Goal: Task Accomplishment & Management: Use online tool/utility

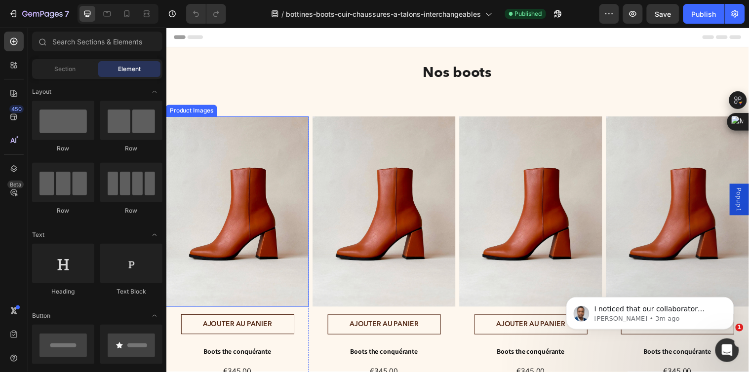
click at [274, 234] on img at bounding box center [238, 215] width 145 height 194
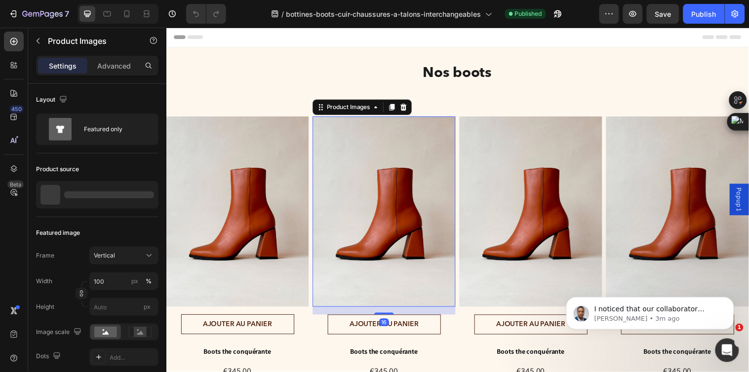
click at [402, 192] on img at bounding box center [387, 215] width 145 height 194
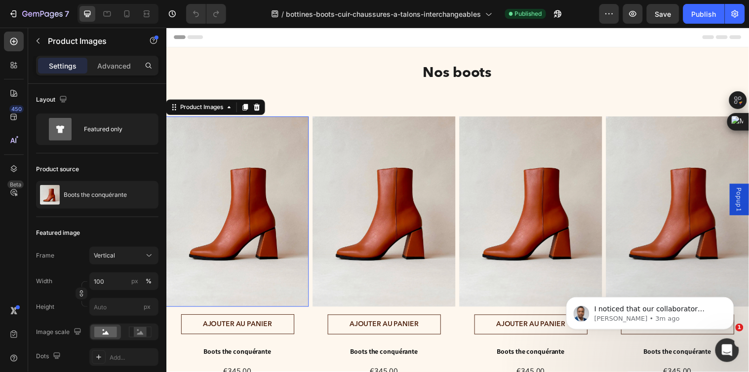
click at [224, 188] on img at bounding box center [238, 215] width 145 height 194
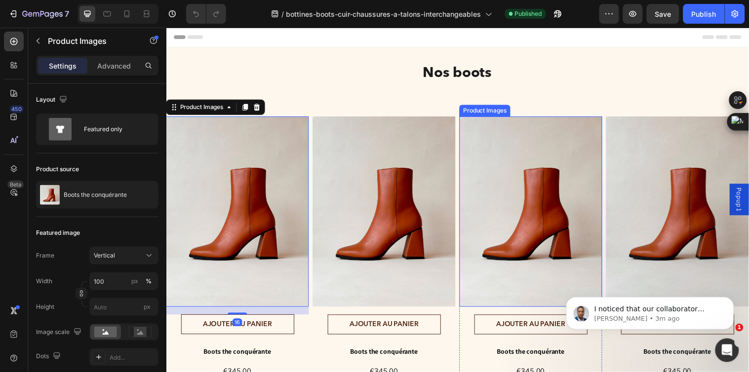
click at [572, 211] on img at bounding box center [536, 215] width 145 height 194
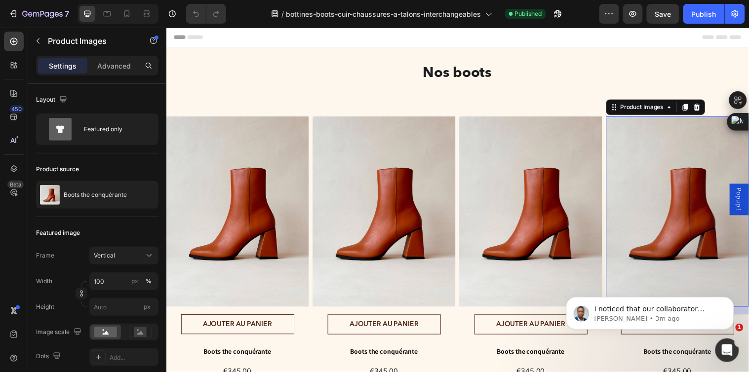
click at [695, 218] on img at bounding box center [685, 215] width 145 height 194
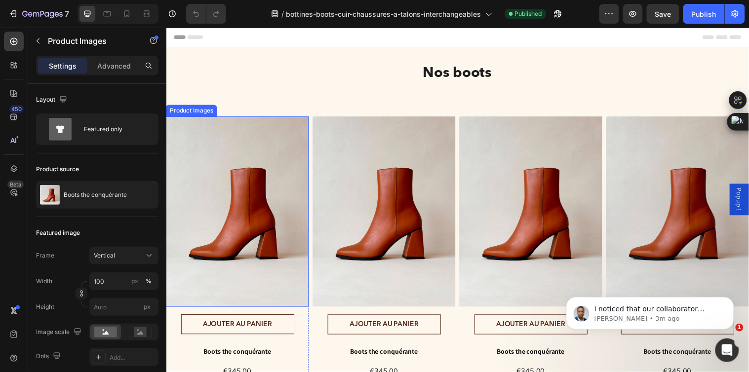
click at [247, 206] on img at bounding box center [238, 215] width 145 height 194
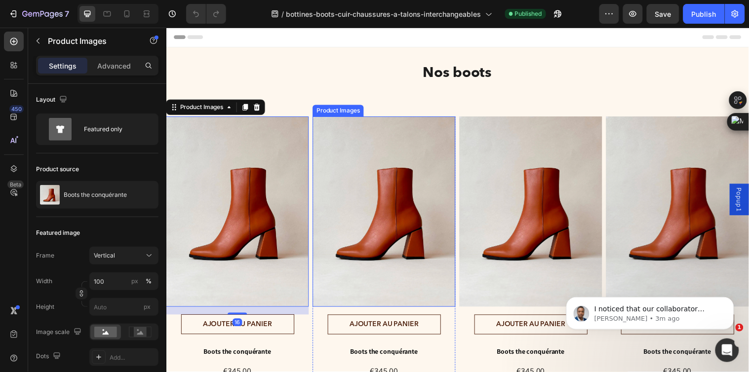
click at [350, 207] on img at bounding box center [387, 215] width 145 height 194
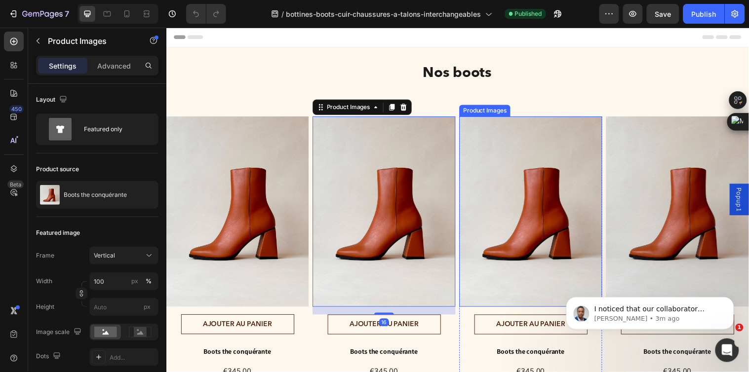
click at [509, 192] on img at bounding box center [536, 215] width 145 height 194
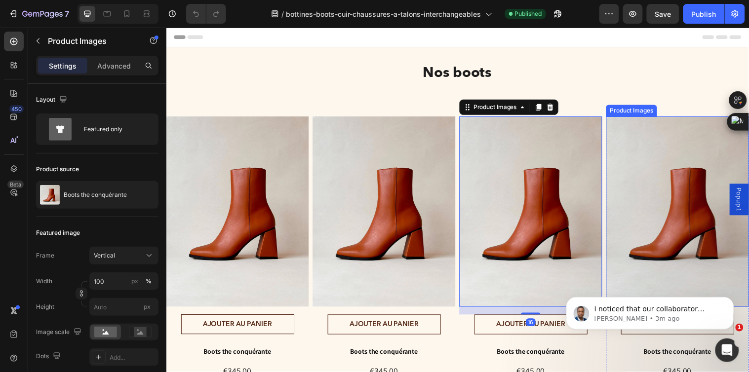
click at [665, 204] on img at bounding box center [685, 215] width 145 height 194
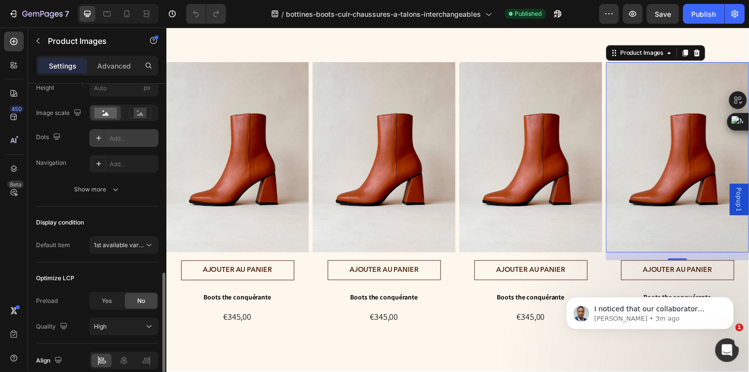
scroll to position [264, 0]
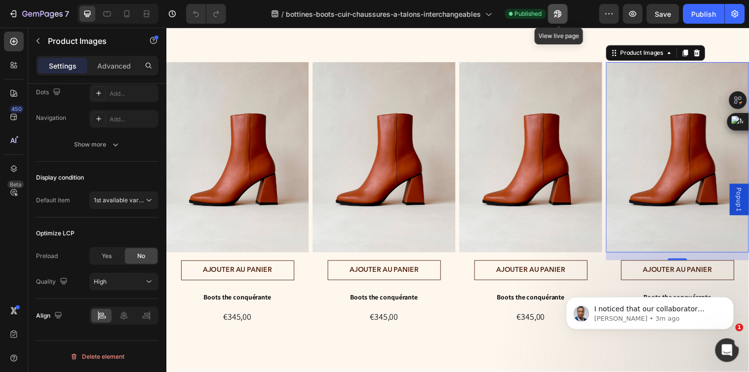
click at [559, 18] on icon "button" at bounding box center [558, 14] width 10 height 10
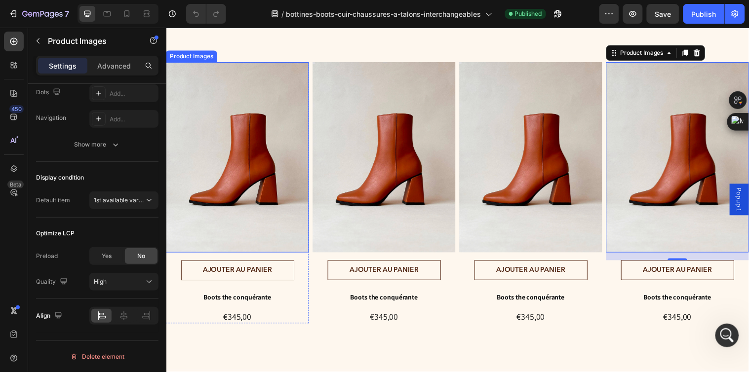
click at [266, 194] on img at bounding box center [238, 160] width 145 height 194
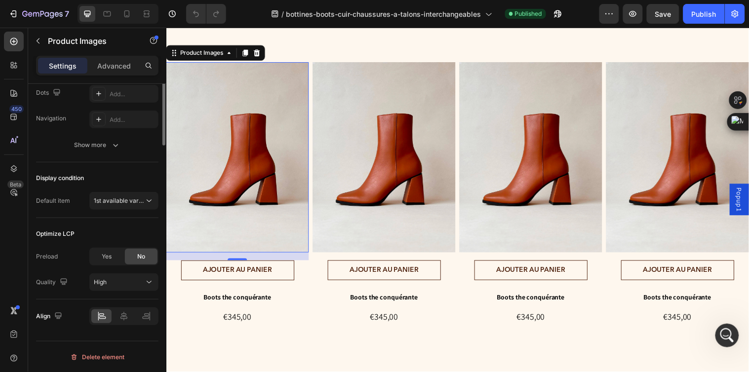
scroll to position [99, 0]
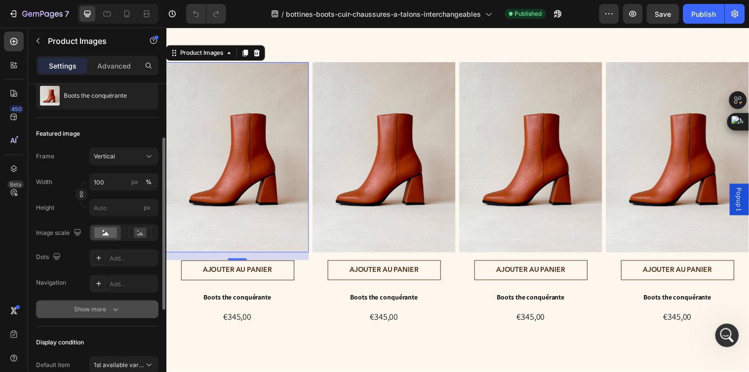
click at [111, 311] on icon "button" at bounding box center [116, 310] width 10 height 10
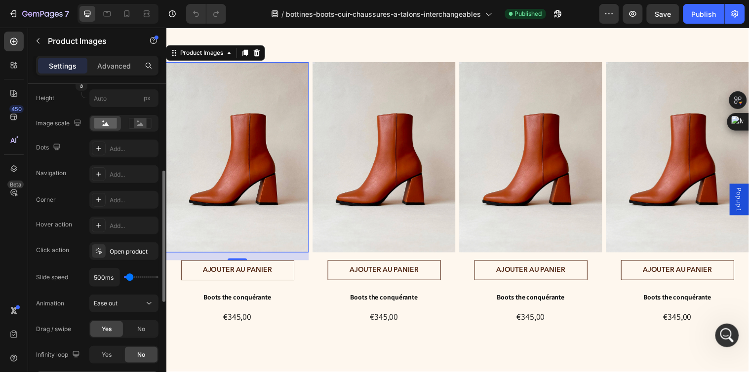
scroll to position [264, 0]
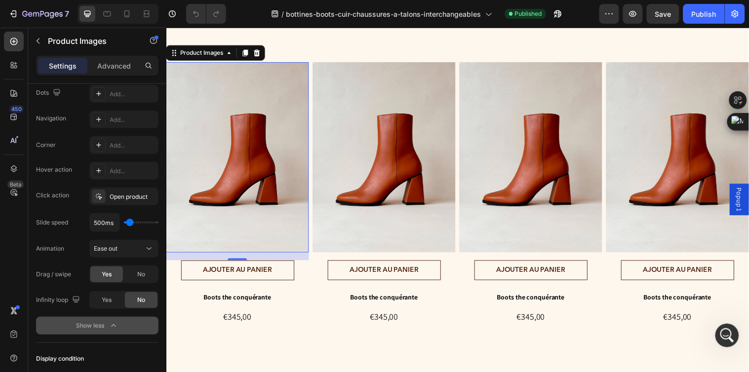
drag, startPoint x: 229, startPoint y: 208, endPoint x: 222, endPoint y: 210, distance: 6.7
click at [228, 208] on img at bounding box center [238, 160] width 145 height 194
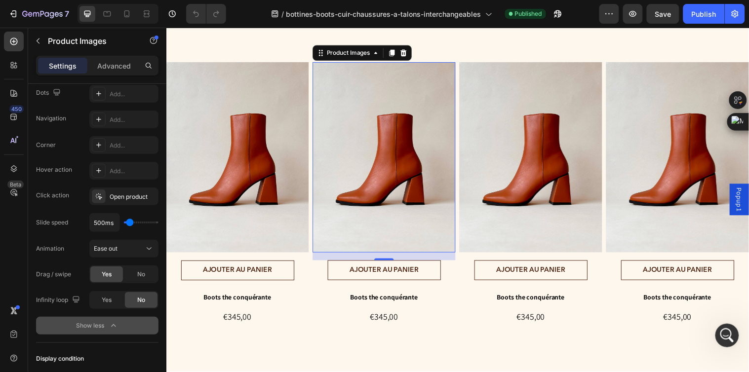
click at [362, 198] on img at bounding box center [387, 160] width 145 height 194
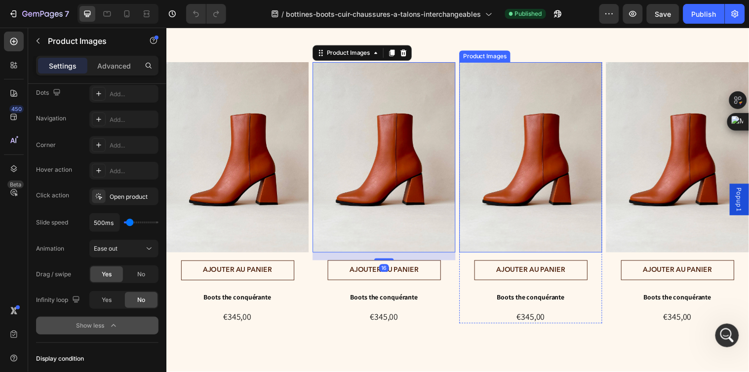
click at [540, 183] on img at bounding box center [536, 160] width 145 height 194
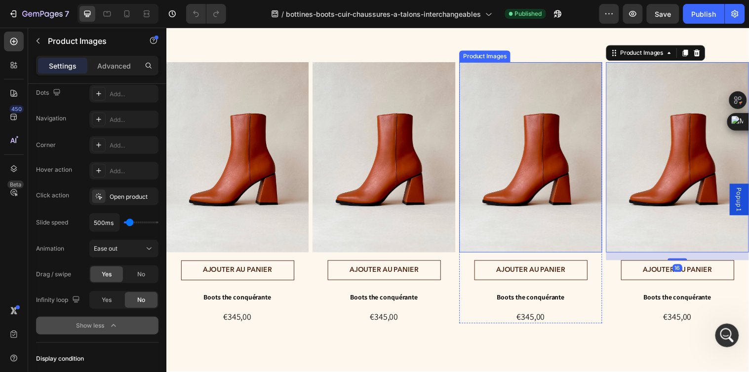
click at [505, 197] on img at bounding box center [536, 160] width 145 height 194
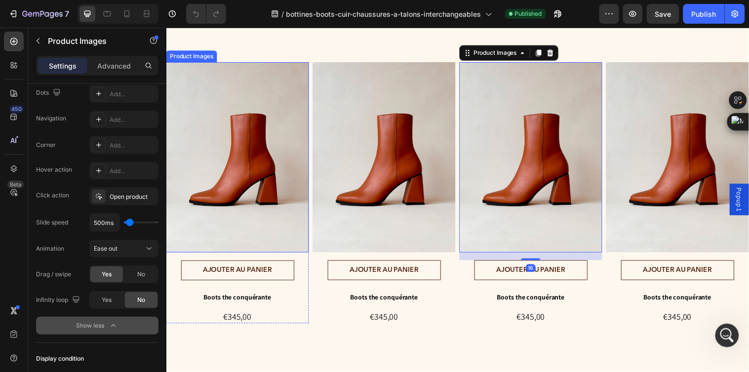
click at [235, 216] on img at bounding box center [238, 160] width 145 height 194
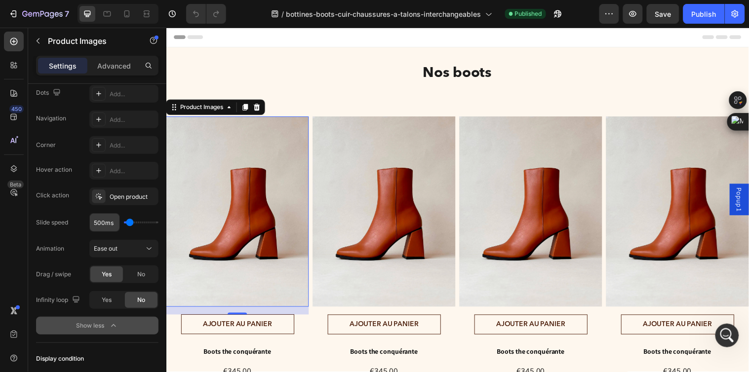
scroll to position [0, 0]
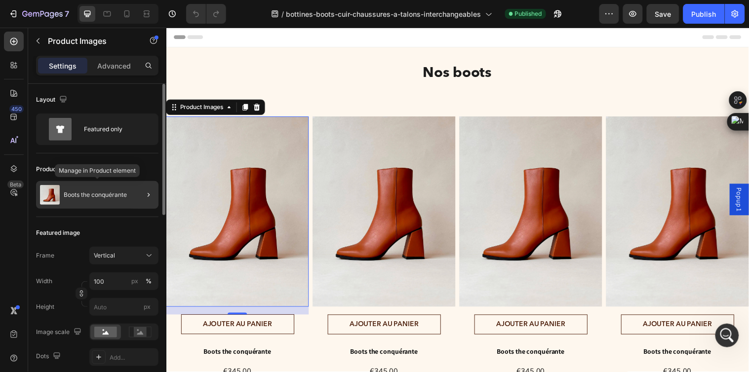
click at [91, 195] on p "Boots the conquérante" at bounding box center [95, 195] width 63 height 7
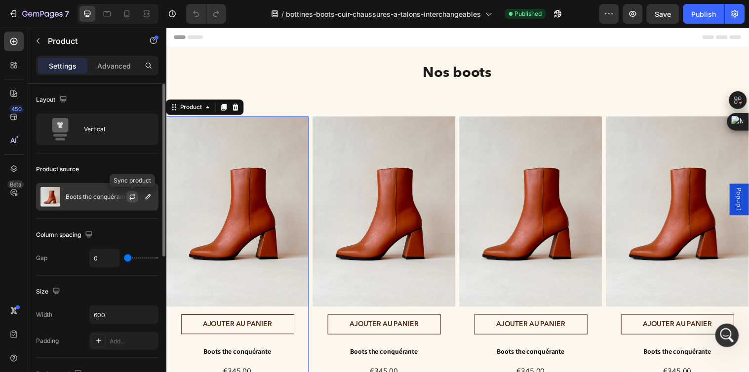
click at [131, 196] on icon "button" at bounding box center [132, 197] width 8 height 8
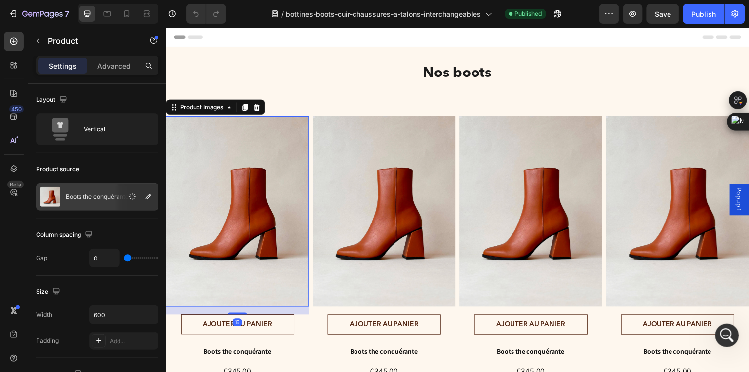
click at [247, 235] on img at bounding box center [238, 215] width 145 height 194
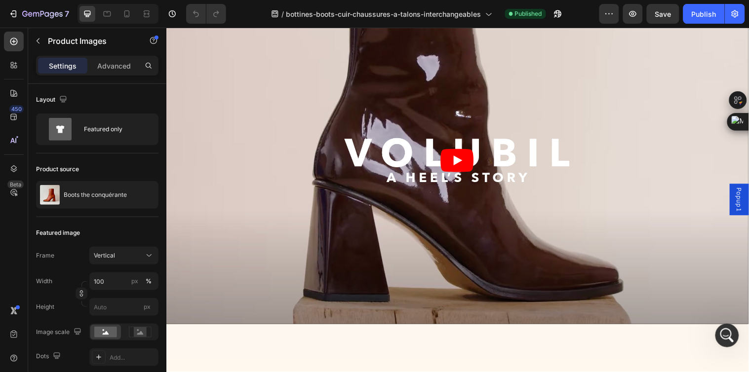
scroll to position [55, 0]
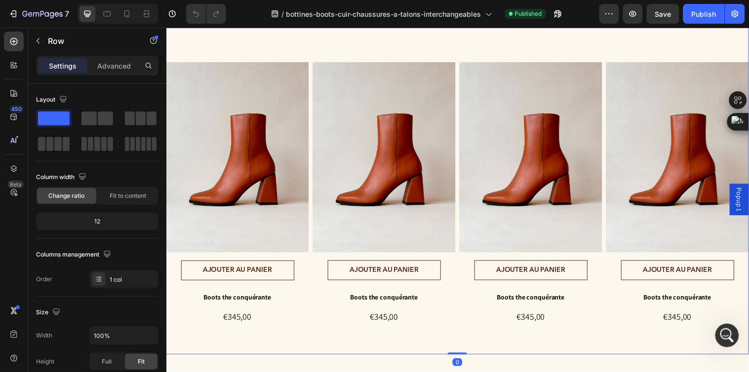
click at [347, 43] on div "Nos boots Heading Product Images AJOUTER AU PANIER Add to Cart Boots the conqué…" at bounding box center [462, 183] width 592 height 353
click at [590, 16] on div "/ bottines-boots-cuir-chaussures-a-talons-interchangeables Published" at bounding box center [416, 14] width 365 height 20
click at [609, 16] on icon "button" at bounding box center [609, 14] width 10 height 10
click at [580, 6] on div "/ bottines-boots-cuir-chaussures-a-talons-interchangeables Published" at bounding box center [416, 14] width 365 height 20
click at [744, 16] on button "button" at bounding box center [735, 14] width 20 height 20
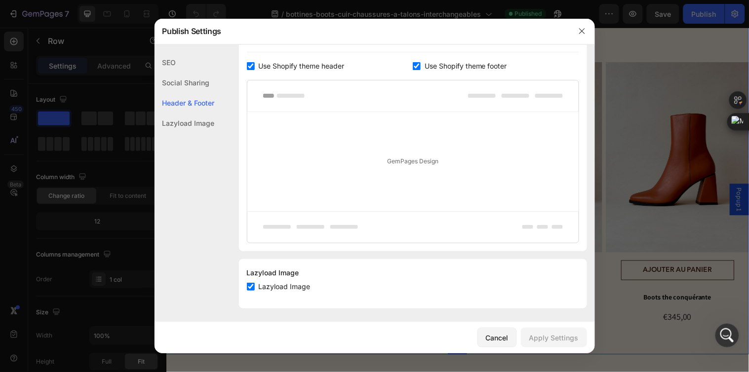
scroll to position [506, 0]
click at [629, 183] on div at bounding box center [374, 186] width 749 height 372
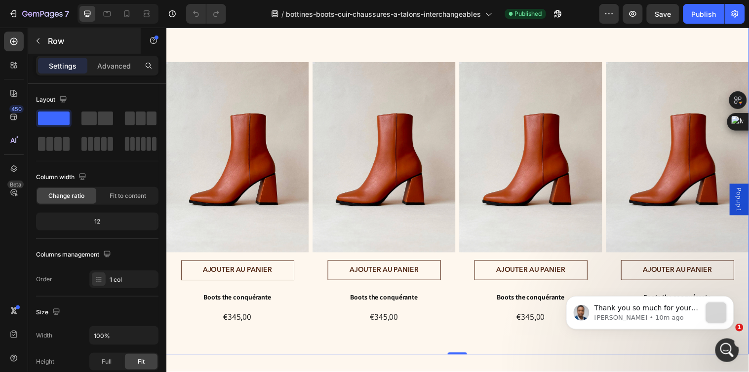
scroll to position [0, 0]
